Goal: Task Accomplishment & Management: Manage account settings

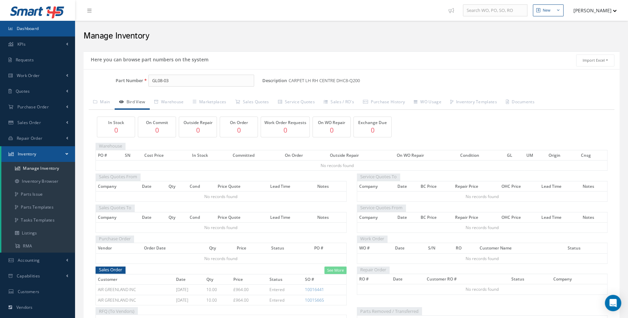
click at [39, 33] on link "Dashboard" at bounding box center [37, 29] width 75 height 16
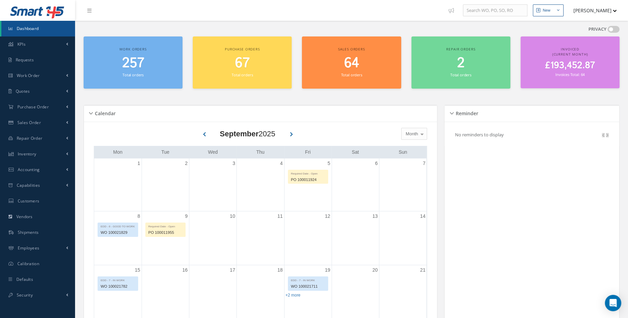
click at [549, 60] on span "£193,452.87" at bounding box center [569, 65] width 50 height 13
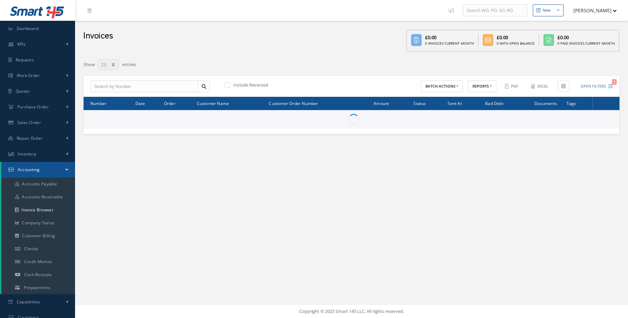
select select "25"
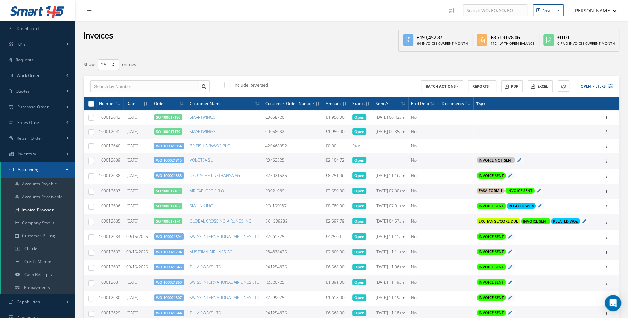
click at [494, 139] on td "Add Tags Add Tags for # 100012641 Search a tag C of C Certification Req'd CAA F…" at bounding box center [532, 132] width 119 height 14
click at [488, 135] on span "Add Tags" at bounding box center [491, 132] width 18 height 6
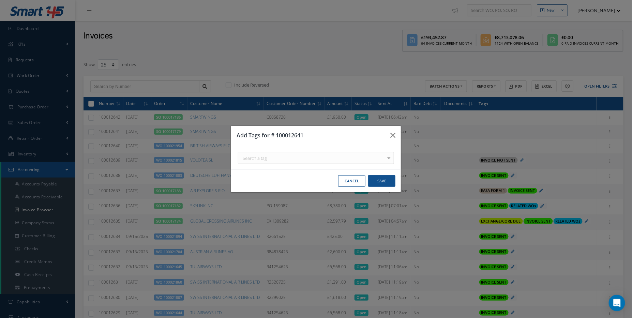
click at [389, 158] on div at bounding box center [389, 157] width 10 height 11
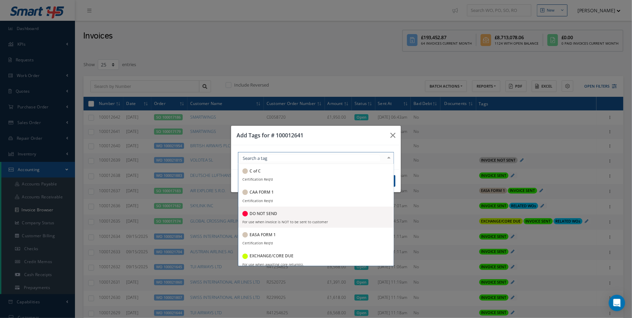
scroll to position [93, 0]
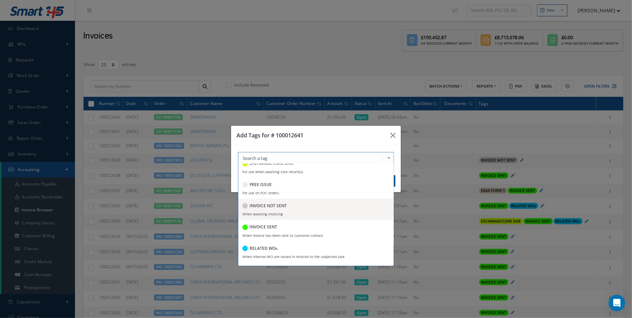
click at [294, 212] on span "INVOICE NOT SENT When awaiting Invoicing" at bounding box center [315, 209] width 155 height 21
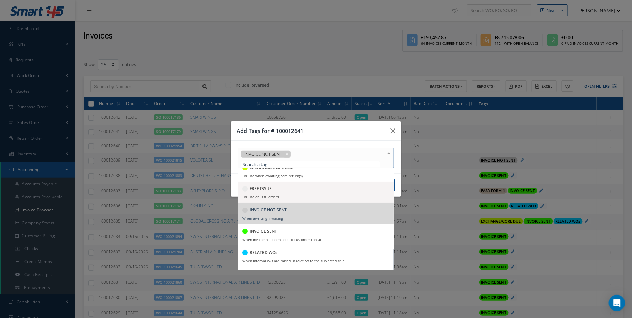
click at [397, 171] on div "Add Tags for # 100012641 INVOICE NOT SENT C of C Certification Req'd CAA FORM 1…" at bounding box center [316, 159] width 170 height 76
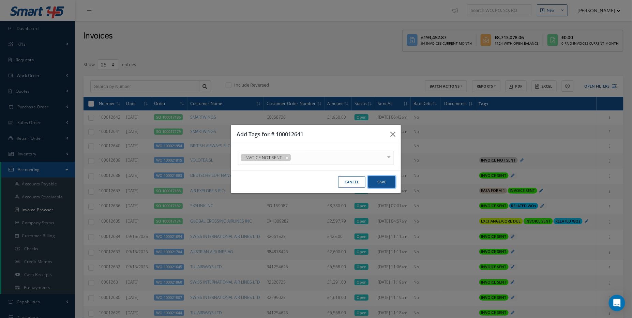
click at [392, 178] on button "Save" at bounding box center [381, 182] width 27 height 12
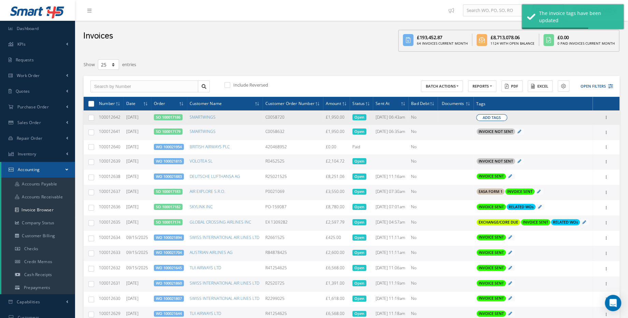
click at [503, 121] on button "Add Tags" at bounding box center [491, 117] width 31 height 7
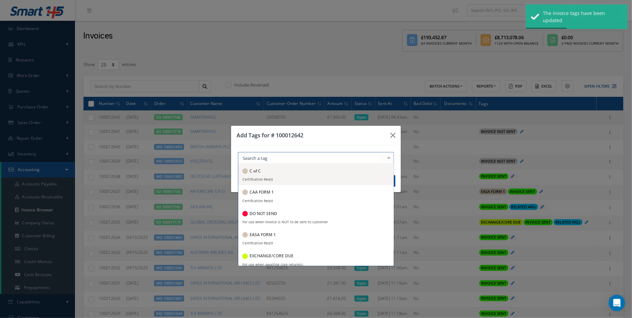
click at [392, 161] on div at bounding box center [389, 157] width 10 height 11
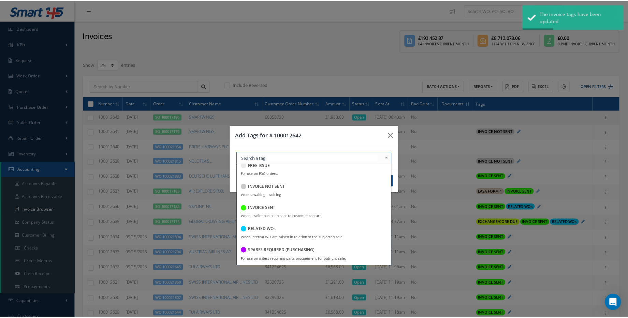
scroll to position [134, 0]
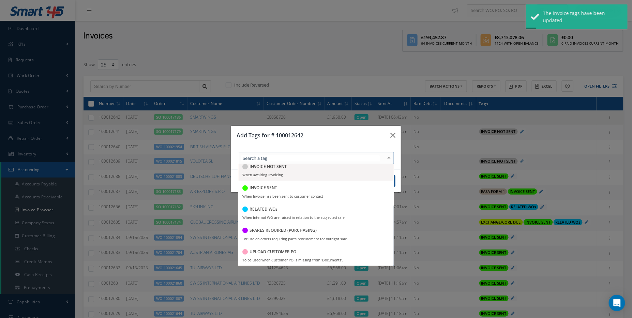
click at [293, 172] on span "INVOICE NOT SENT When awaiting Invoicing" at bounding box center [315, 170] width 155 height 21
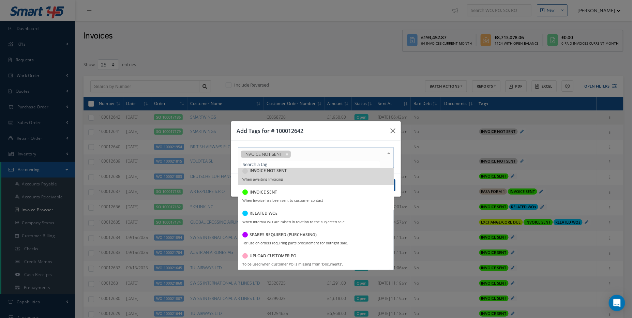
click at [395, 177] on div "Cancel Save" at bounding box center [316, 185] width 170 height 23
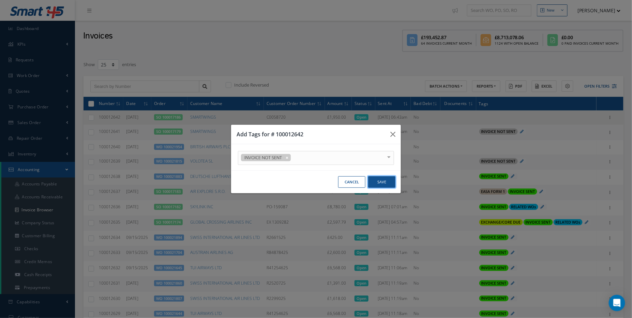
click at [389, 187] on button "Save" at bounding box center [381, 182] width 27 height 12
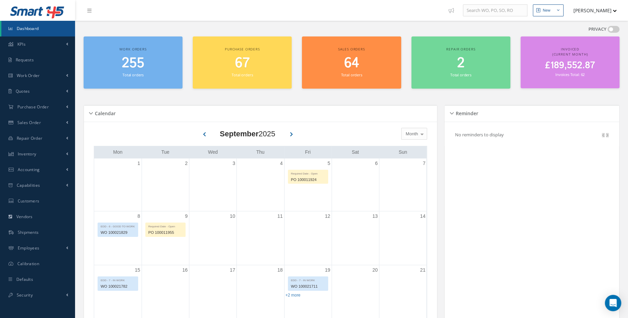
click at [39, 33] on link "Dashboard" at bounding box center [38, 29] width 74 height 16
click at [115, 56] on h2 "255" at bounding box center [133, 63] width 92 height 16
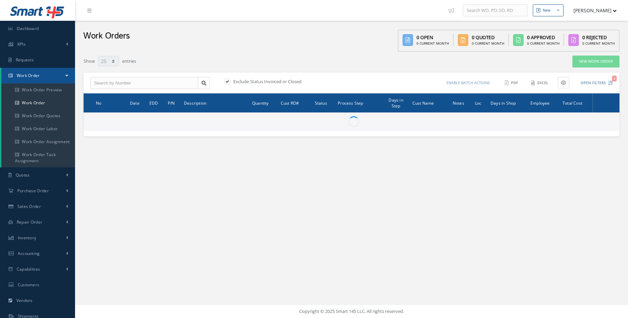
select select "25"
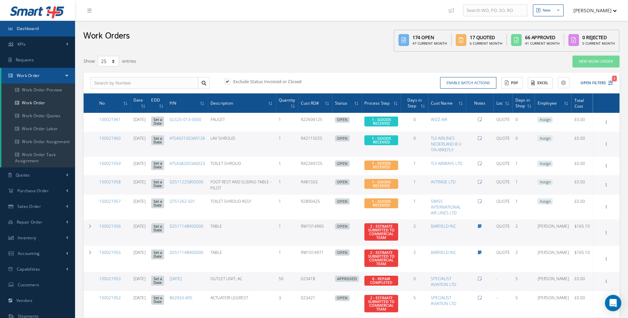
click at [46, 32] on link "Dashboard" at bounding box center [37, 29] width 75 height 16
